Goal: Information Seeking & Learning: Learn about a topic

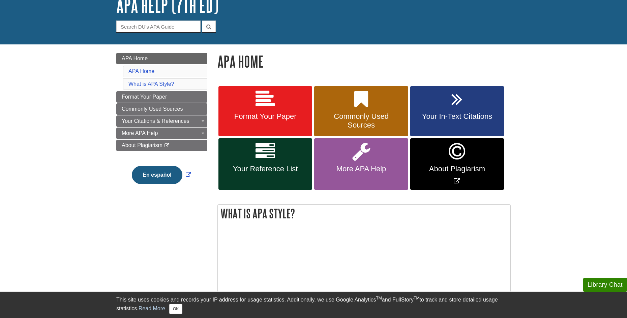
scroll to position [67, 0]
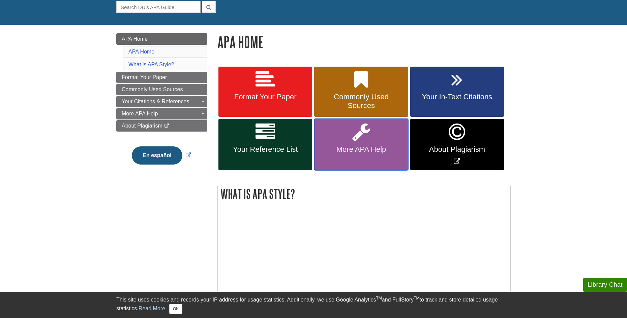
click at [355, 152] on span "More APA Help" at bounding box center [361, 149] width 84 height 9
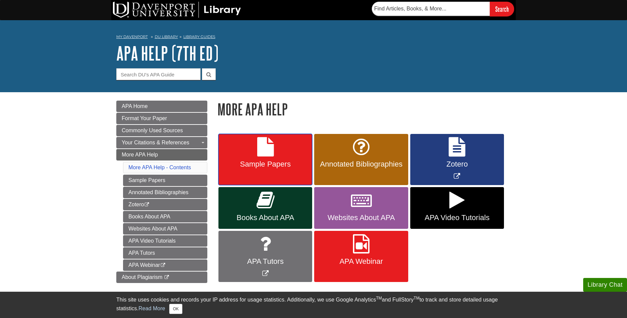
click at [276, 164] on span "Sample Papers" at bounding box center [265, 164] width 84 height 9
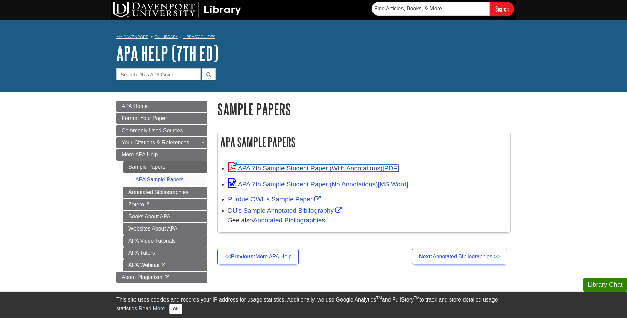
click at [355, 167] on link "APA 7th Sample Student Paper (With Annotations)" at bounding box center [313, 168] width 171 height 7
